Goal: Transaction & Acquisition: Register for event/course

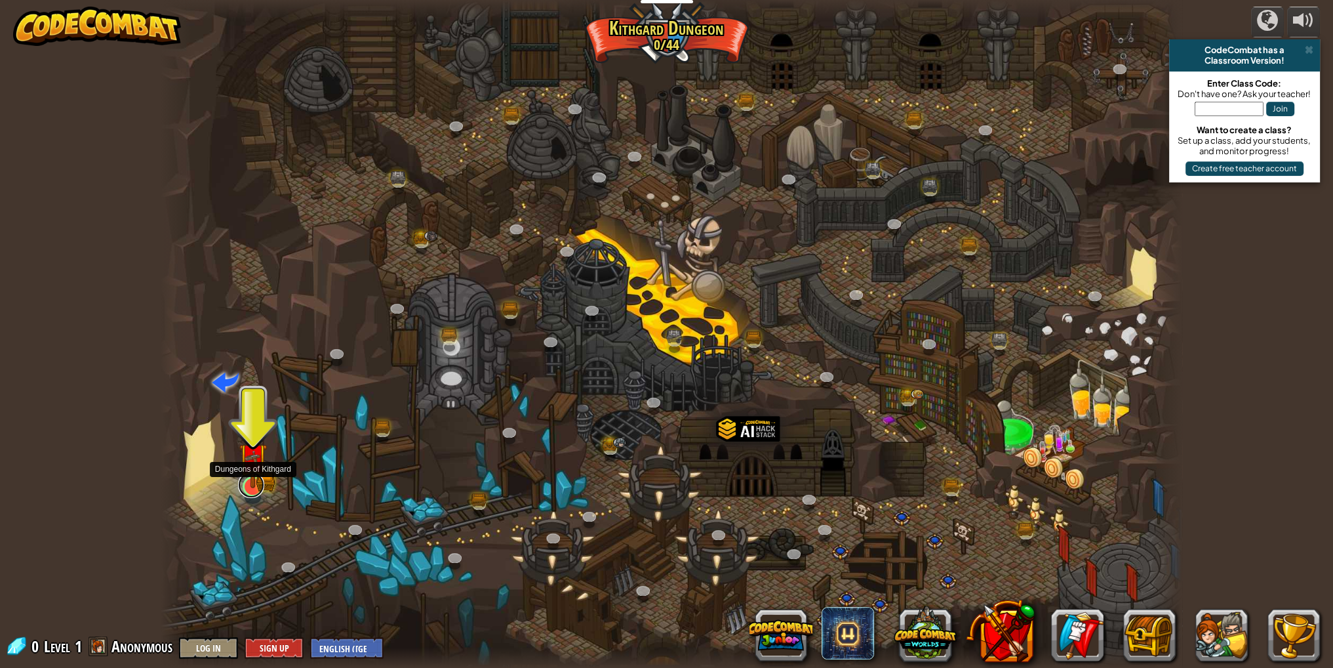
click at [257, 491] on link at bounding box center [251, 484] width 26 height 26
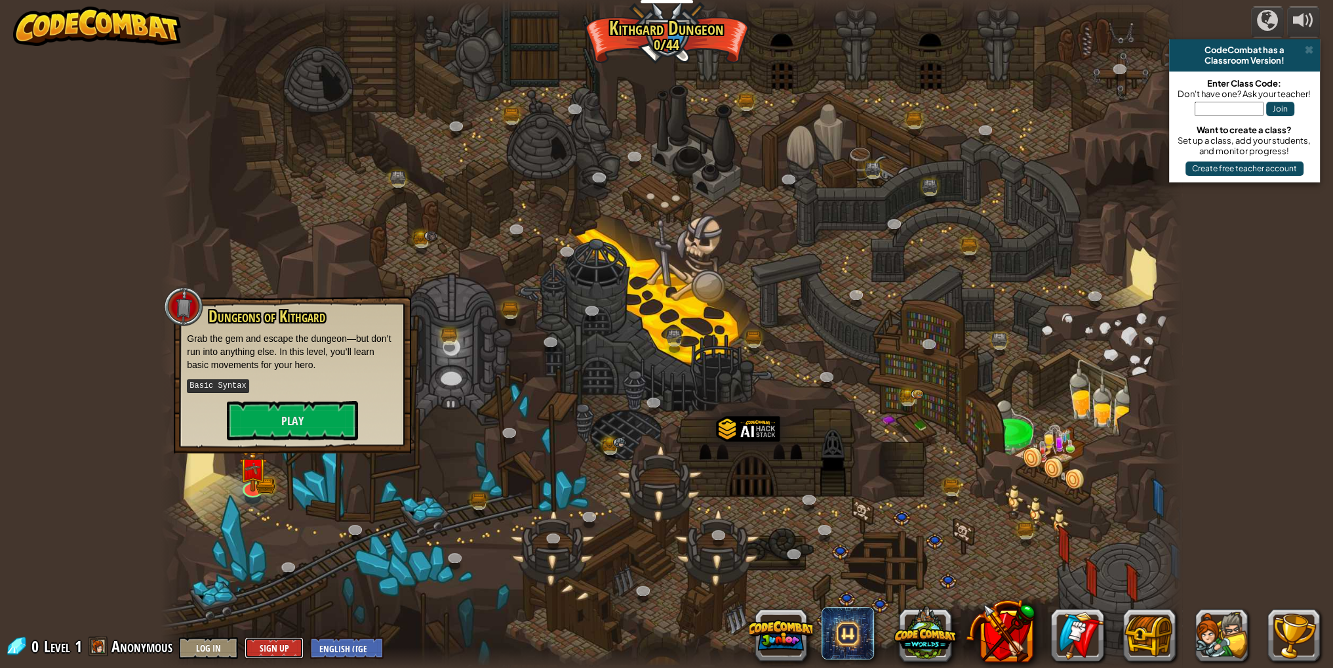
click at [265, 642] on button "Sign Up" at bounding box center [274, 648] width 59 height 22
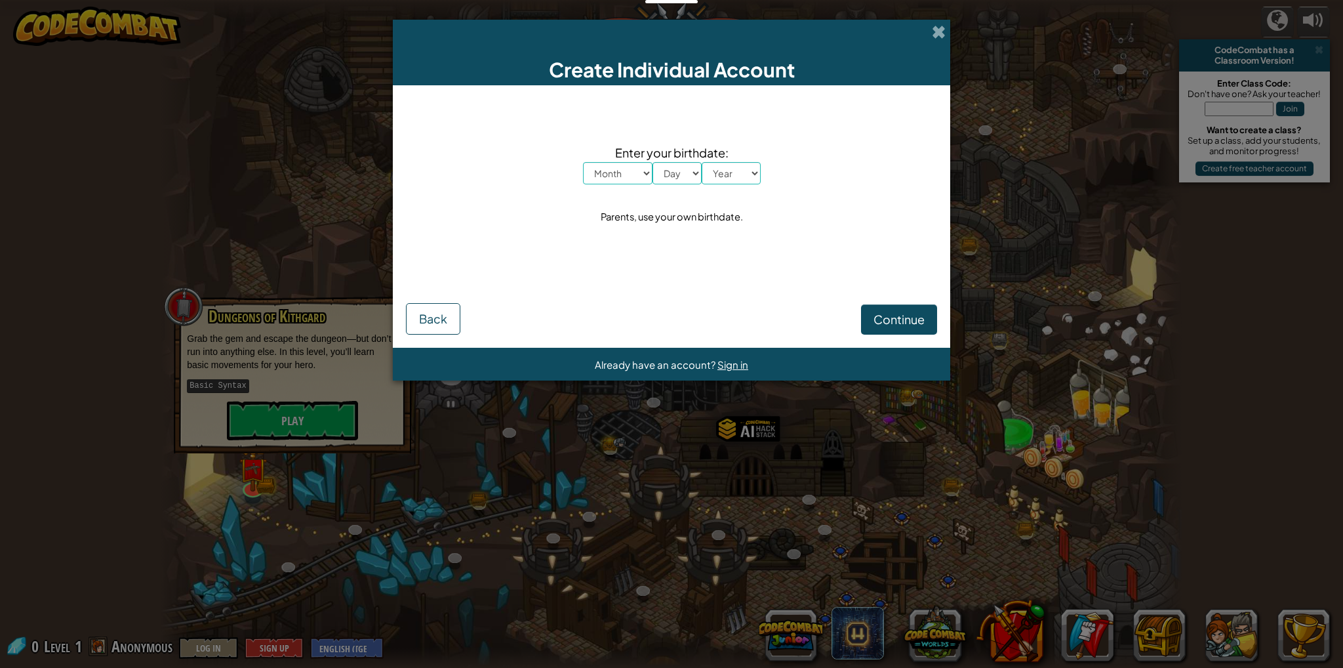
click at [606, 181] on select "Month January February March April May June July August September October Novem…" at bounding box center [618, 173] width 70 height 22
select select "4"
click at [583, 162] on select "Month January February March April May June July August September October Novem…" at bounding box center [618, 173] width 70 height 22
click at [664, 182] on select "Day 1 2 3 4 5 6 7 8 9 10 11 12 13 14 15 16 17 18 19 20 21 22 23 24 25 26 27 28 …" at bounding box center [676, 173] width 49 height 22
select select "4"
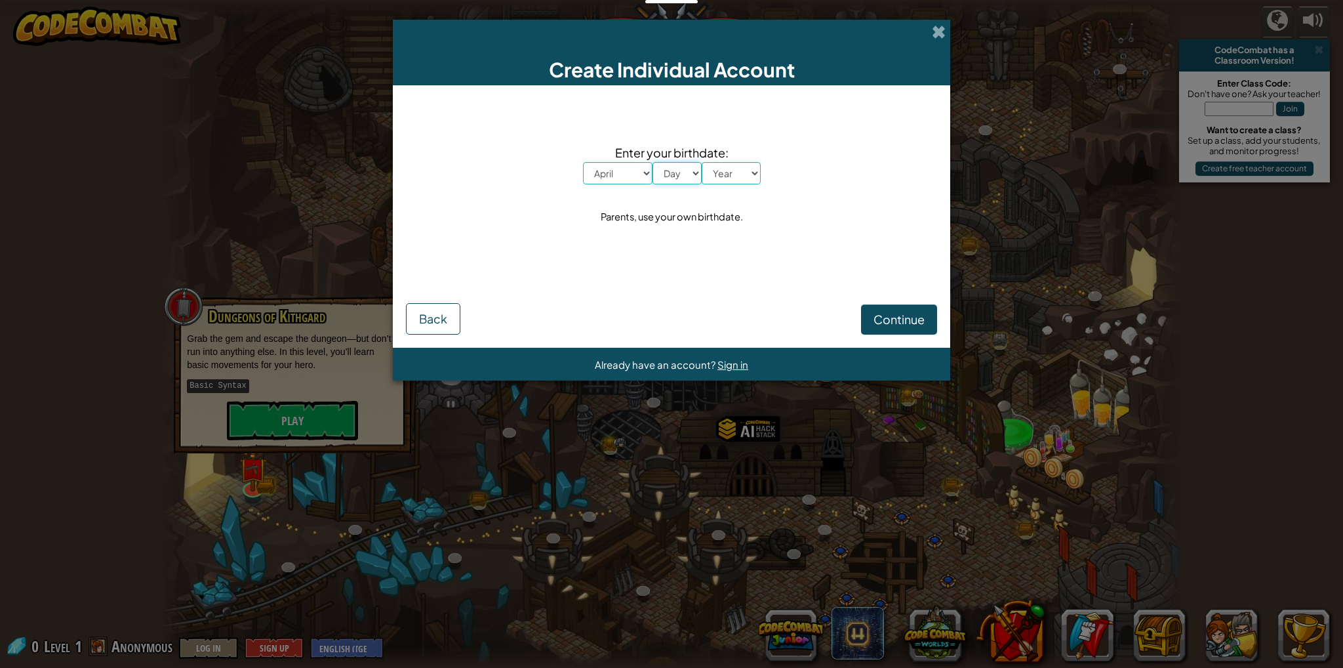
click at [652, 162] on select "Day 1 2 3 4 5 6 7 8 9 10 11 12 13 14 15 16 17 18 19 20 21 22 23 24 25 26 27 28 …" at bounding box center [676, 173] width 49 height 22
click at [718, 178] on select "Year [DATE] 2024 2023 2022 2021 2020 2019 2018 2017 2016 2015 2014 2013 2012 20…" at bounding box center [731, 173] width 59 height 22
select select "2011"
click at [702, 162] on select "Year [DATE] 2024 2023 2022 2021 2020 2019 2018 2017 2016 2015 2014 2013 2012 20…" at bounding box center [731, 173] width 59 height 22
click at [878, 323] on span "Continue" at bounding box center [898, 318] width 51 height 15
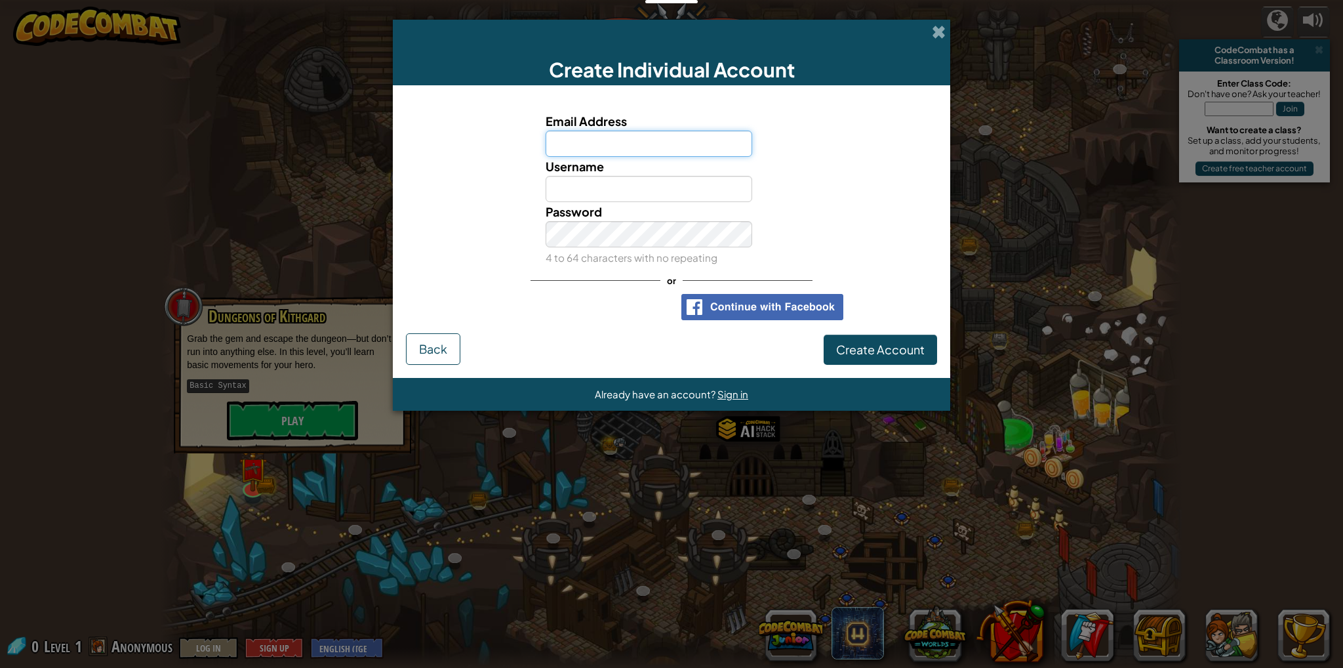
click at [633, 148] on input "Email Address" at bounding box center [649, 143] width 207 height 26
click at [633, 149] on input "Email Address" at bounding box center [649, 143] width 207 height 26
type input "hc"
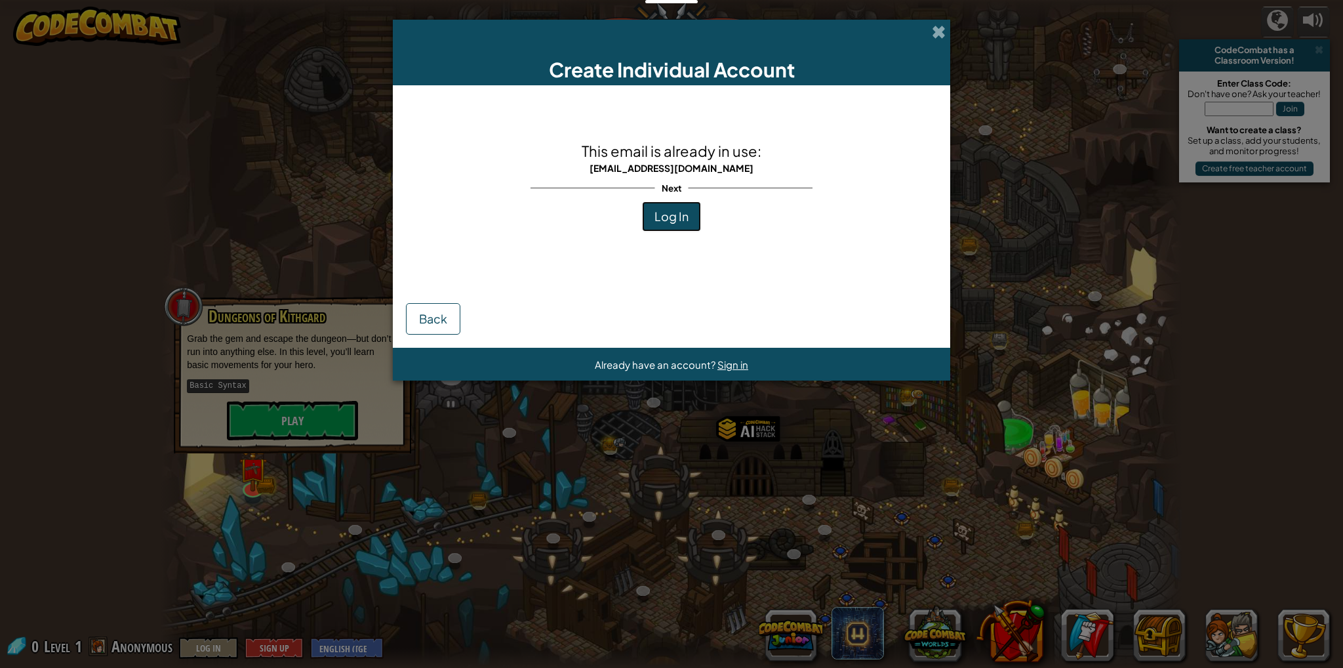
click at [658, 221] on span "Log In" at bounding box center [671, 216] width 34 height 15
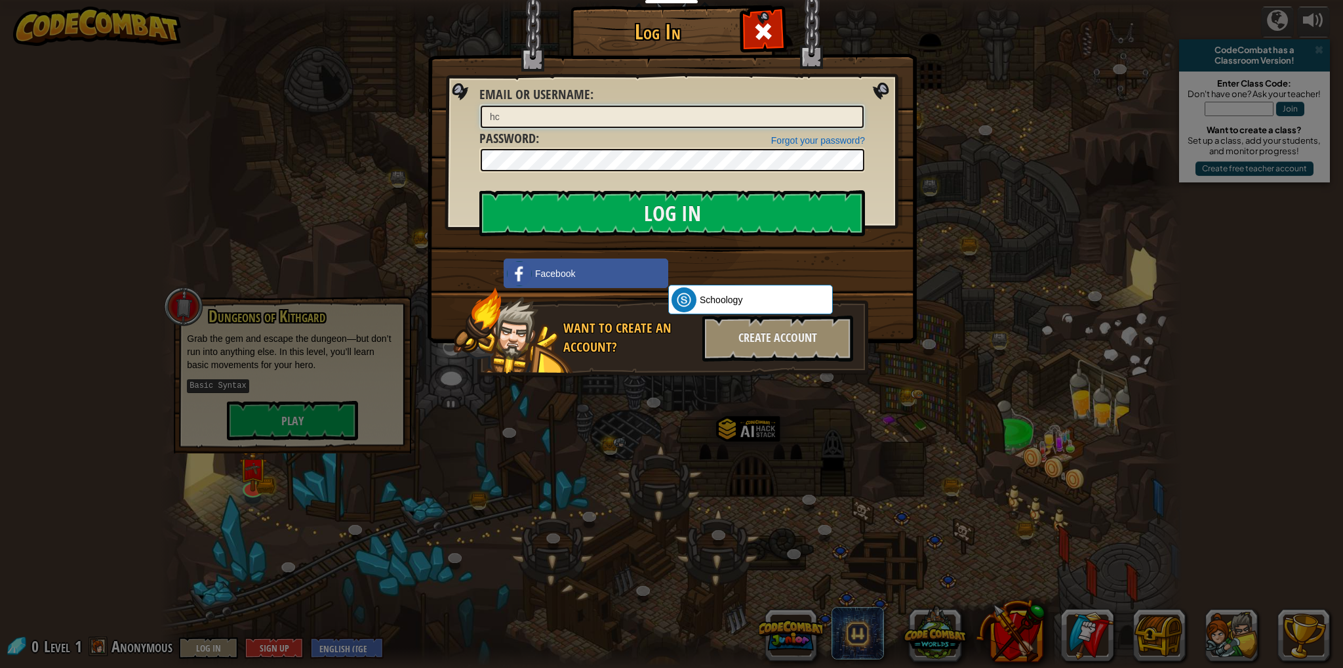
click at [530, 111] on input "hc" at bounding box center [672, 117] width 383 height 22
click at [529, 113] on input "hc" at bounding box center [672, 117] width 383 height 22
